Goal: Contribute content: Add original content to the website for others to see

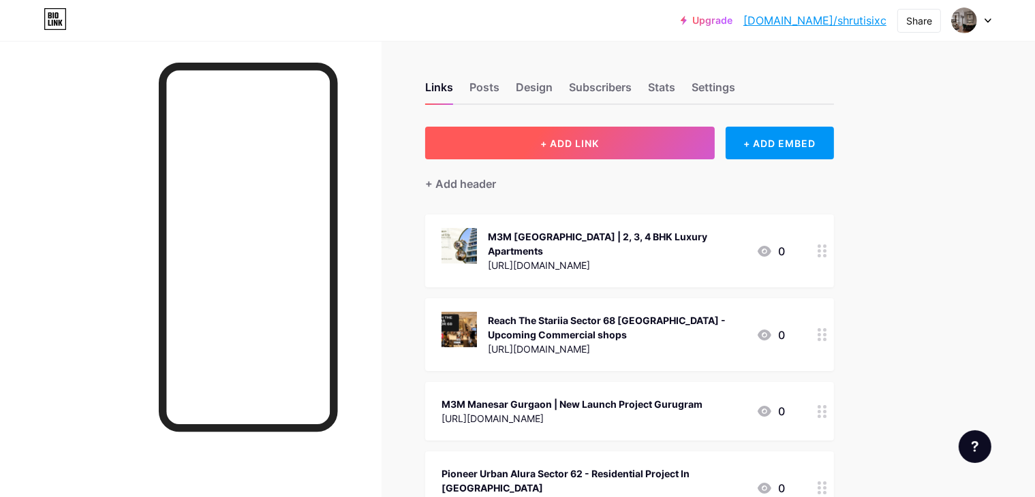
click at [707, 134] on button "+ ADD LINK" at bounding box center [569, 143] width 289 height 33
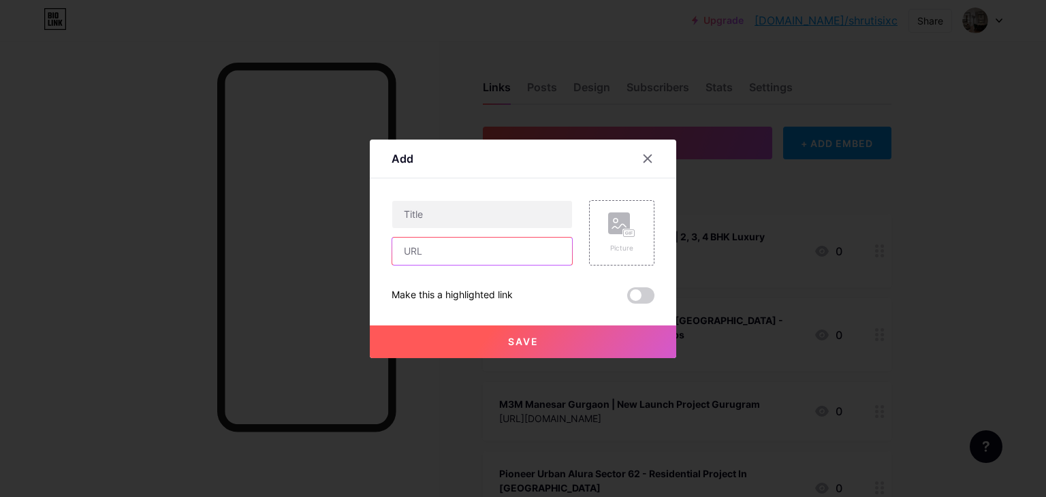
click at [477, 259] on input "text" at bounding box center [482, 251] width 180 height 27
paste input "[URL][DOMAIN_NAME]"
type input "[URL][DOMAIN_NAME]"
click at [516, 256] on input "[URL][DOMAIN_NAME]" at bounding box center [482, 251] width 180 height 27
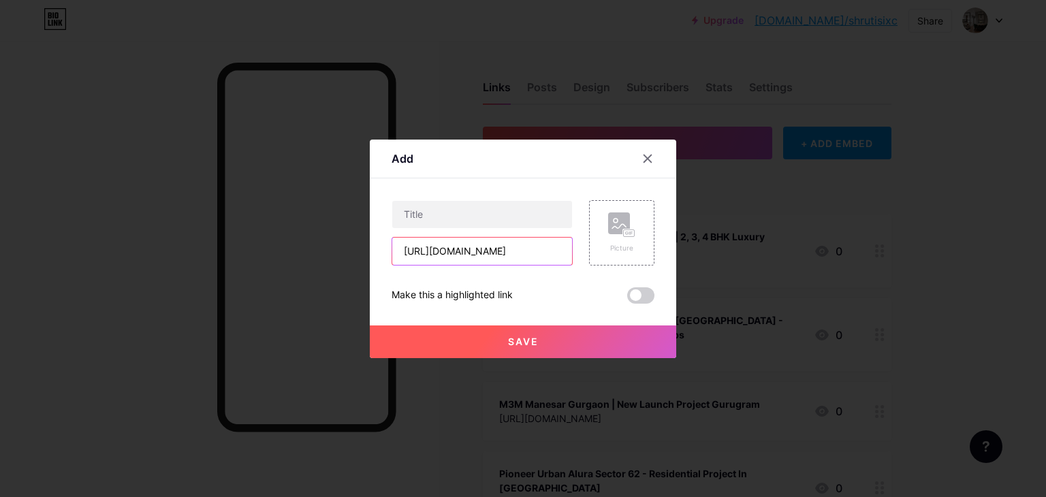
click at [516, 256] on input "[URL][DOMAIN_NAME]" at bounding box center [482, 251] width 180 height 27
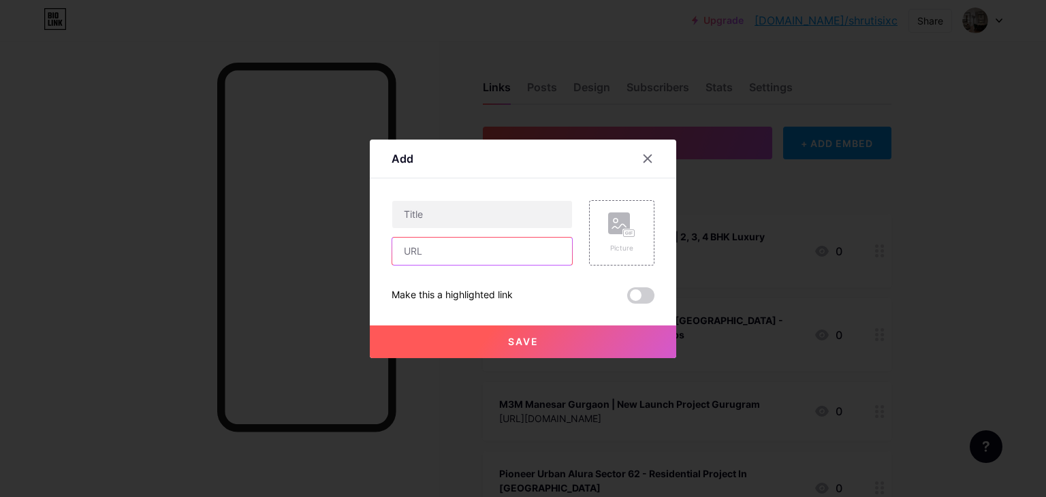
scroll to position [0, 0]
paste input "[URL][DOMAIN_NAME]"
type input "[URL][DOMAIN_NAME]"
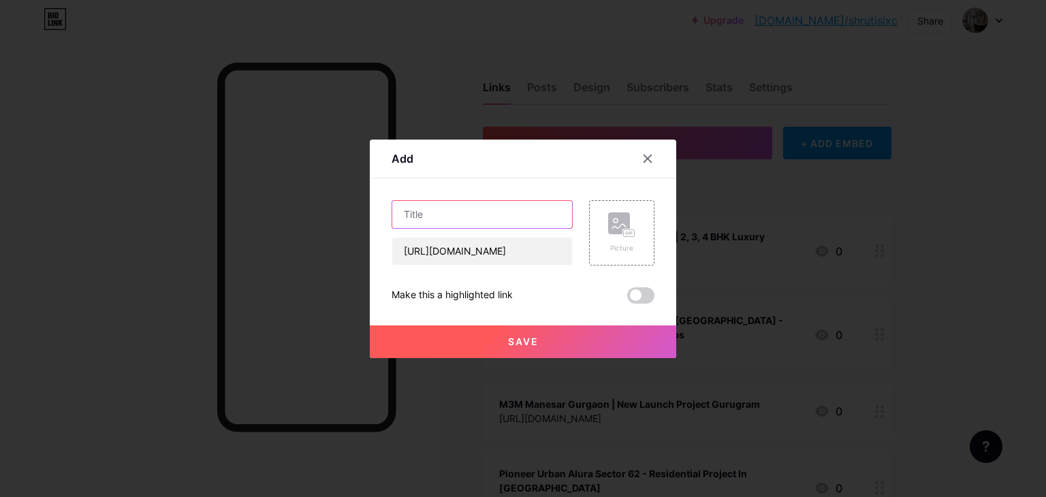
click at [462, 217] on input "text" at bounding box center [482, 214] width 180 height 27
paste input "Shapoorji Pallonji Sector 71 | Upcoming Residential Apartment In [GEOGRAPHIC_DA…"
type input "Shapoorji Pallonji Sector 71 | Upcoming Residential Apartment In [GEOGRAPHIC_DA…"
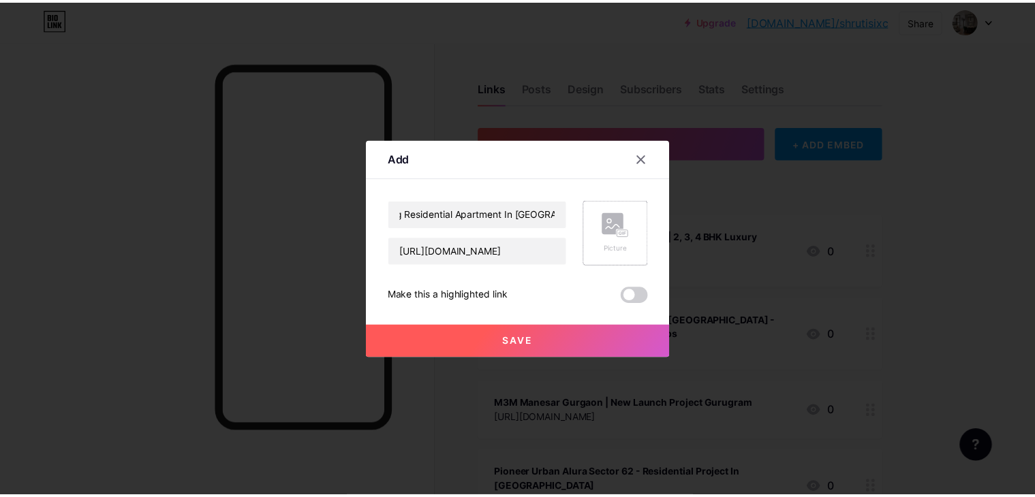
scroll to position [0, 0]
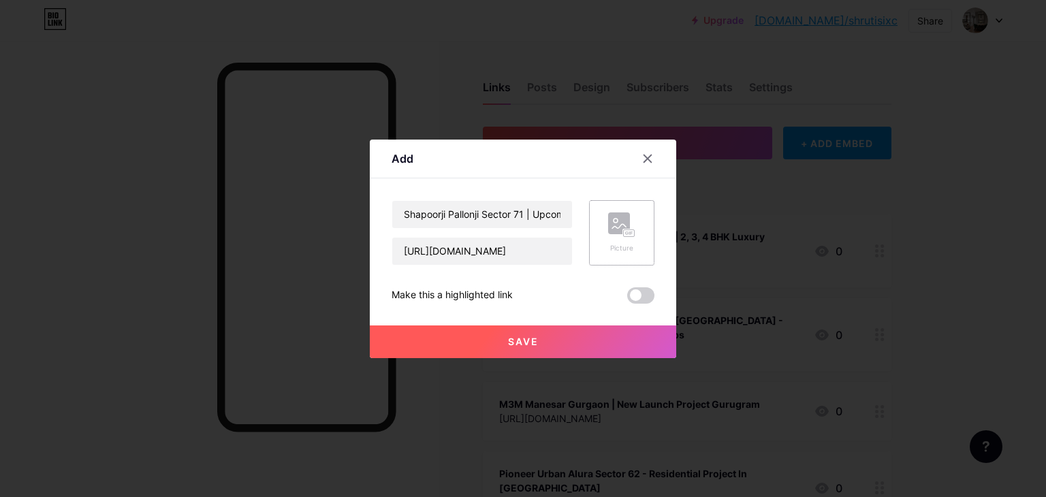
click at [627, 248] on div "Picture" at bounding box center [621, 248] width 27 height 10
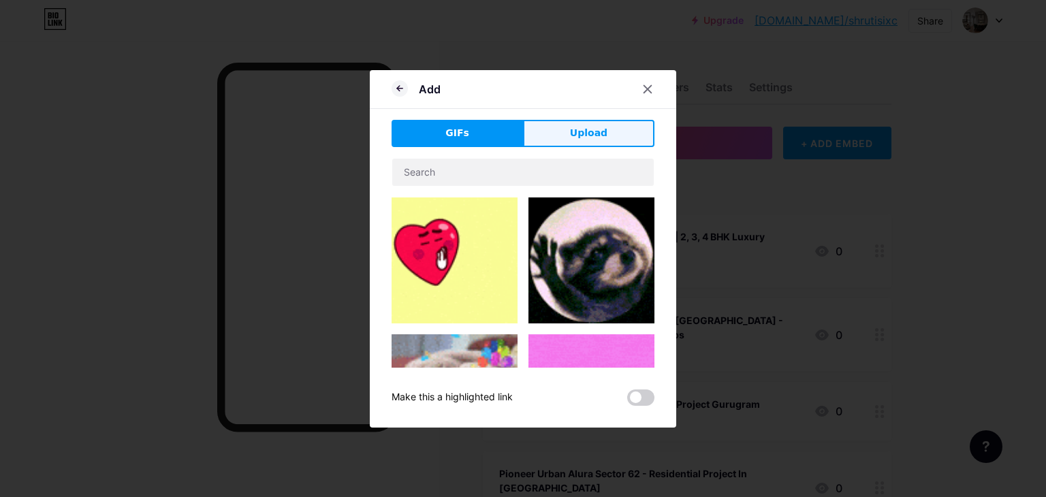
click at [561, 125] on button "Upload" at bounding box center [588, 133] width 131 height 27
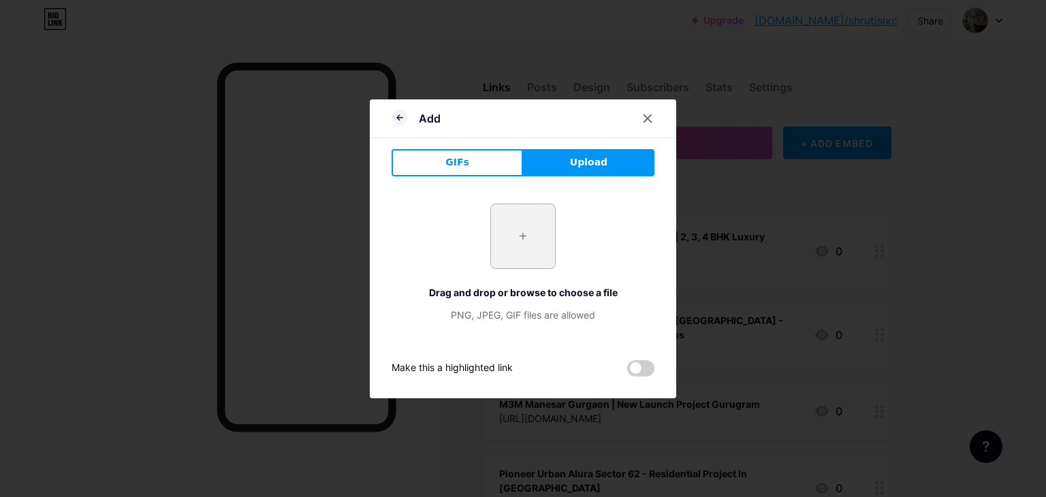
click at [526, 251] on input "file" at bounding box center [523, 236] width 64 height 64
type input "C:\fakepath\Shapoorji Pallonji Sector 71.png"
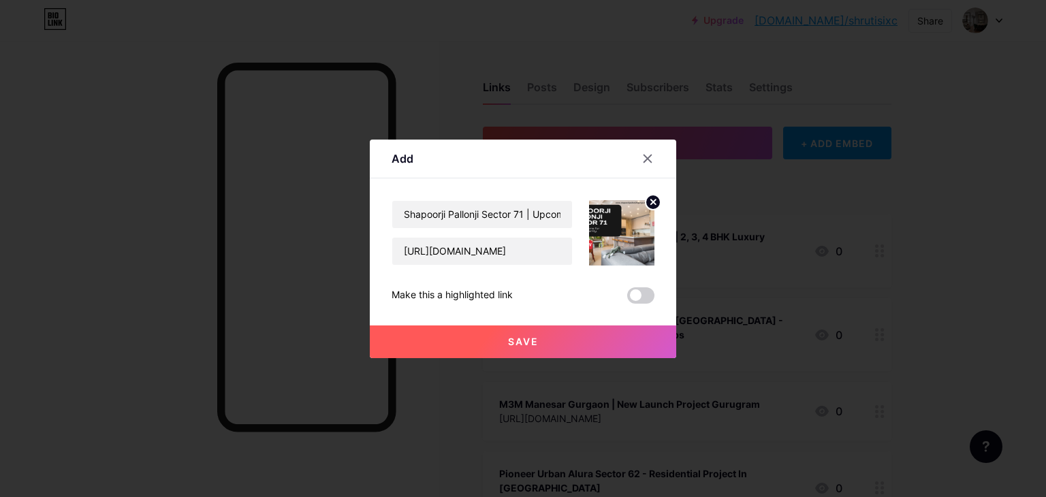
click at [548, 334] on button "Save" at bounding box center [523, 342] width 306 height 33
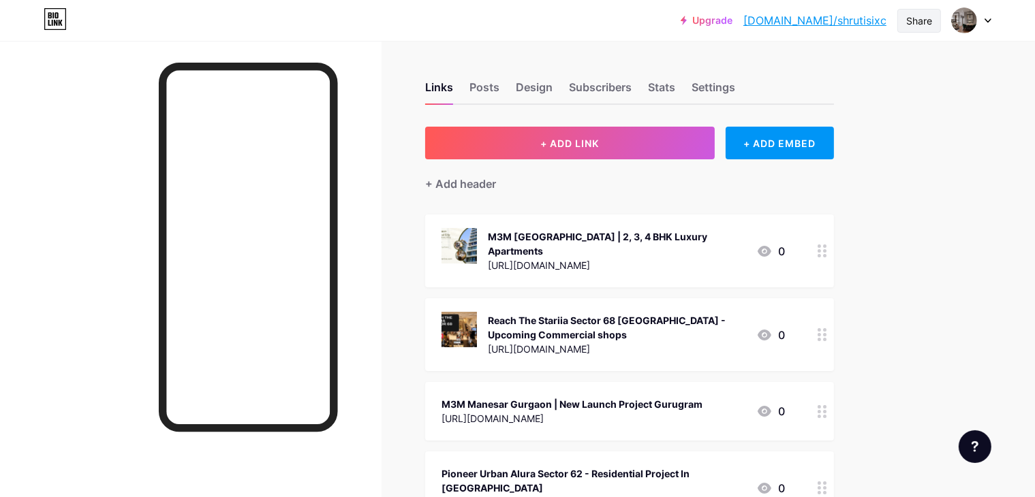
click at [919, 22] on div "Share" at bounding box center [919, 21] width 26 height 14
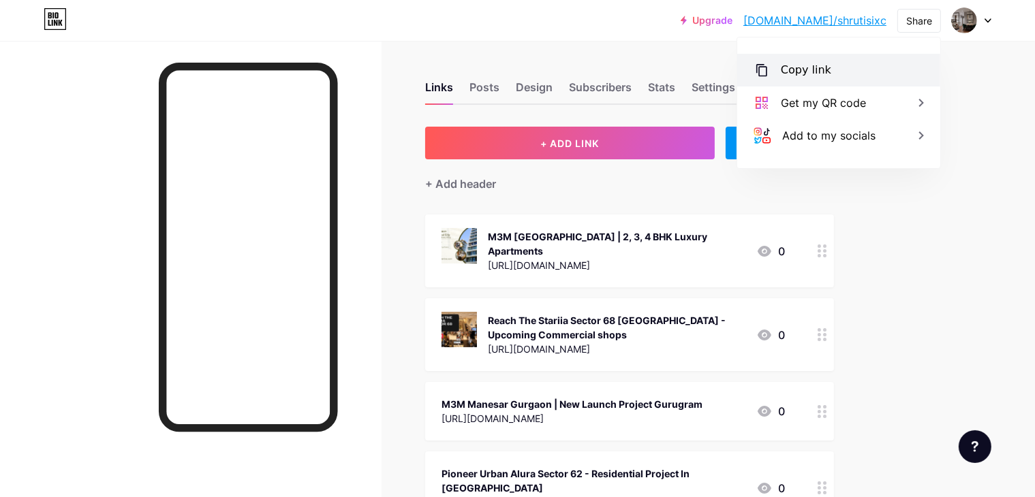
click at [820, 63] on div "Copy link" at bounding box center [806, 70] width 50 height 16
